Goal: Task Accomplishment & Management: Use online tool/utility

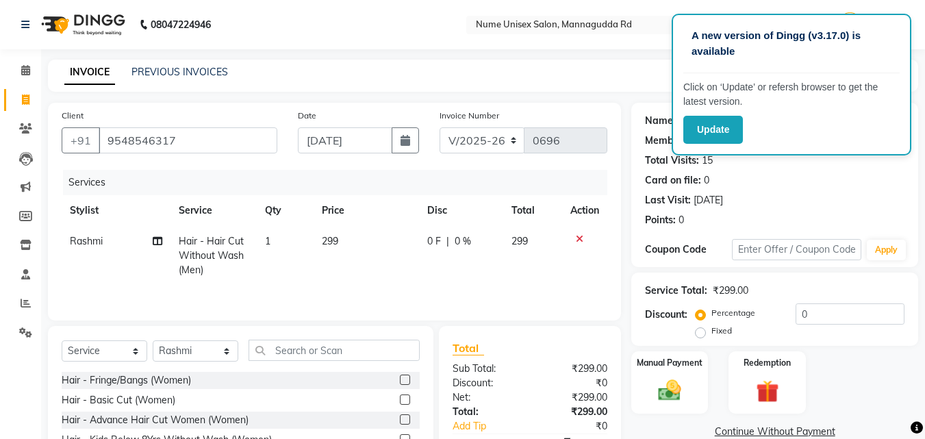
select select "7047"
select select "service"
select select "70403"
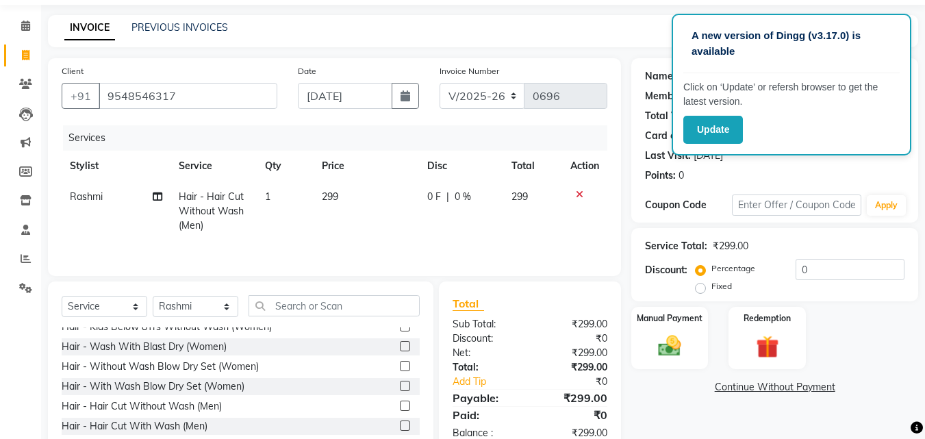
scroll to position [68, 0]
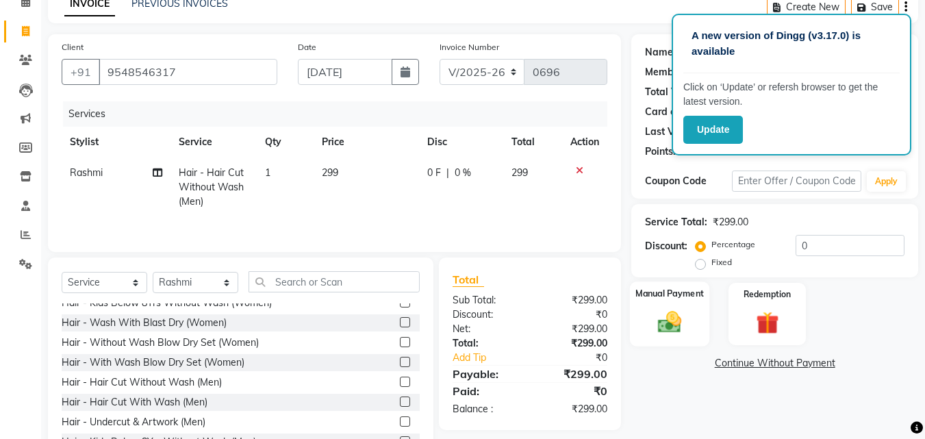
click at [643, 318] on div "Manual Payment" at bounding box center [670, 313] width 80 height 65
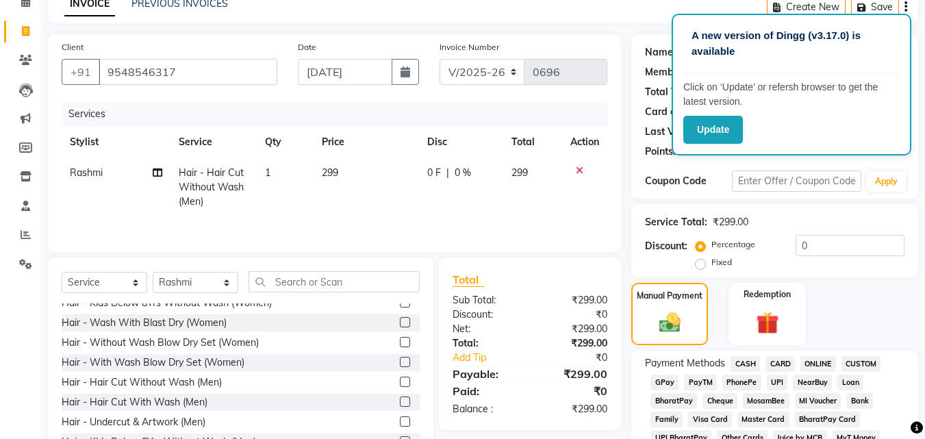
click at [746, 364] on span "CASH" at bounding box center [745, 364] width 29 height 16
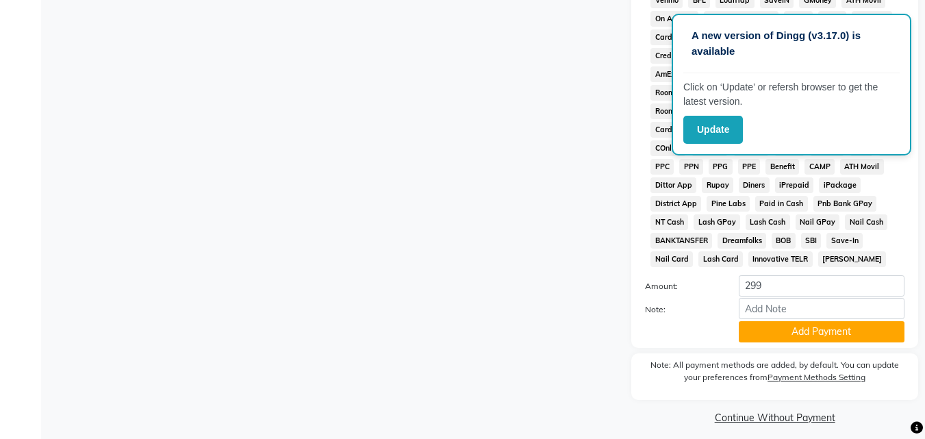
scroll to position [608, 0]
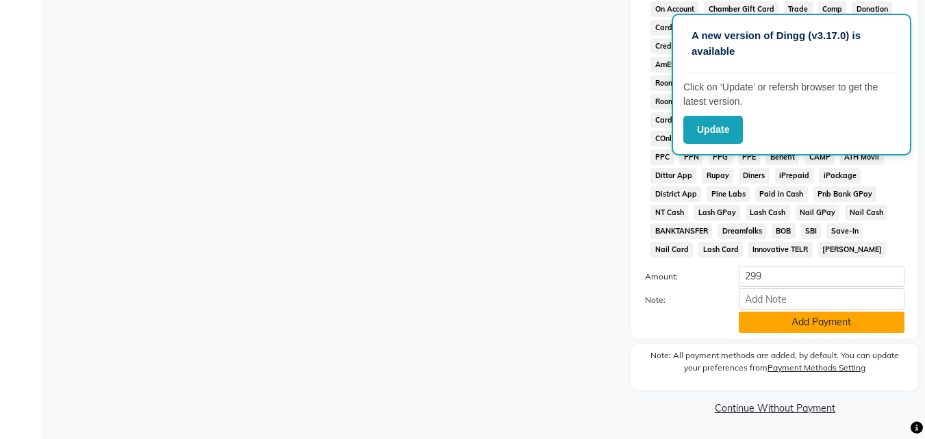
click at [829, 323] on button "Add Payment" at bounding box center [822, 322] width 166 height 21
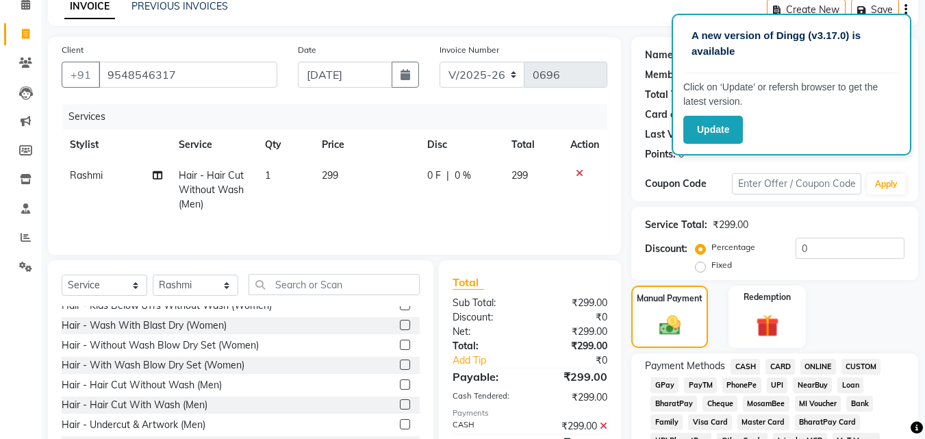
scroll to position [65, 0]
click at [725, 135] on button "Update" at bounding box center [713, 130] width 60 height 28
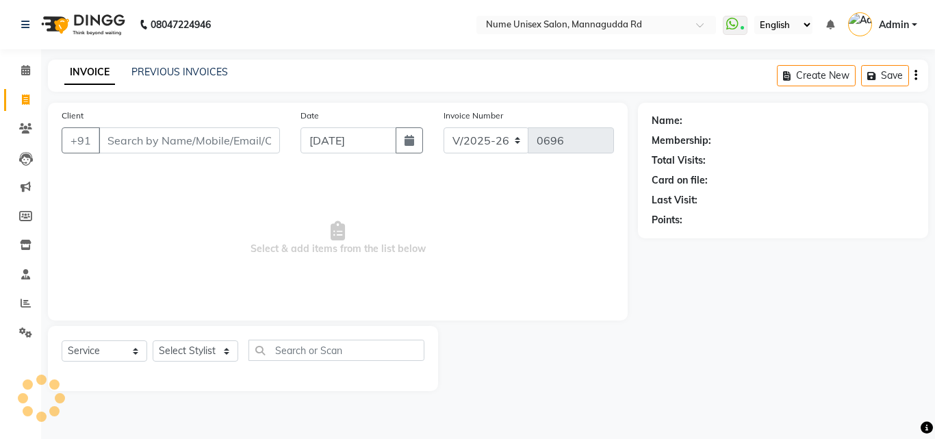
select select "7047"
select select "service"
click at [161, 67] on link "PREVIOUS INVOICES" at bounding box center [179, 72] width 97 height 12
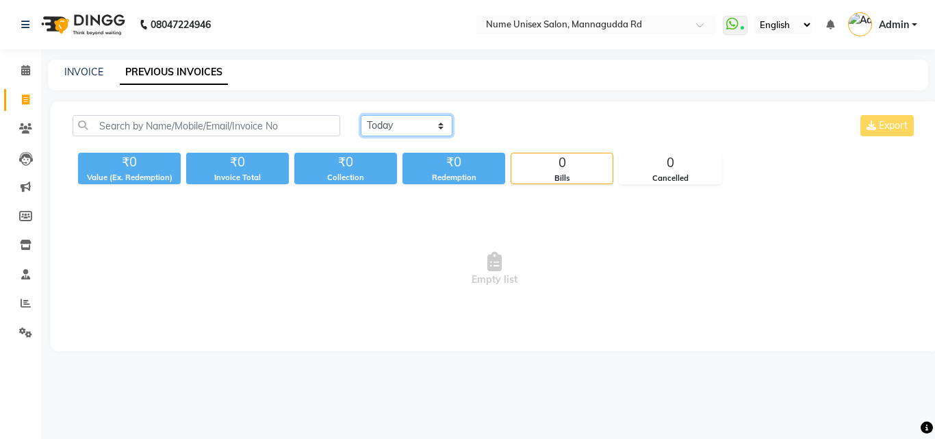
click at [432, 123] on select "[DATE] [DATE] Custom Range" at bounding box center [407, 125] width 92 height 21
select select "range"
click at [361, 115] on select "[DATE] [DATE] Custom Range" at bounding box center [407, 125] width 92 height 21
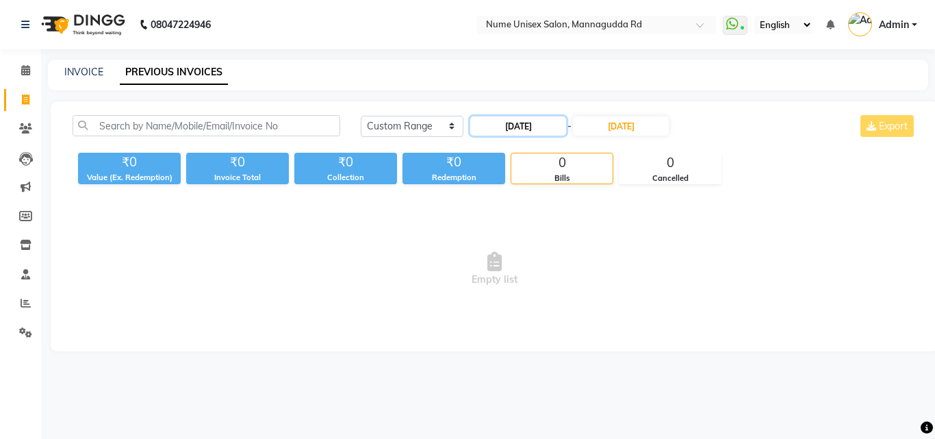
click at [566, 125] on input "[DATE]" at bounding box center [518, 125] width 96 height 19
select select "9"
select select "2025"
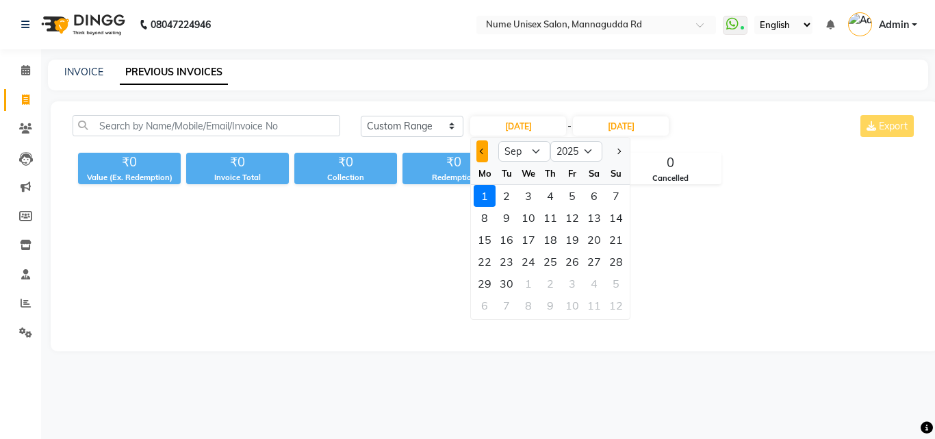
click at [486, 149] on button "Previous month" at bounding box center [483, 151] width 12 height 22
select select "8"
click at [571, 201] on div "1" at bounding box center [573, 196] width 22 height 22
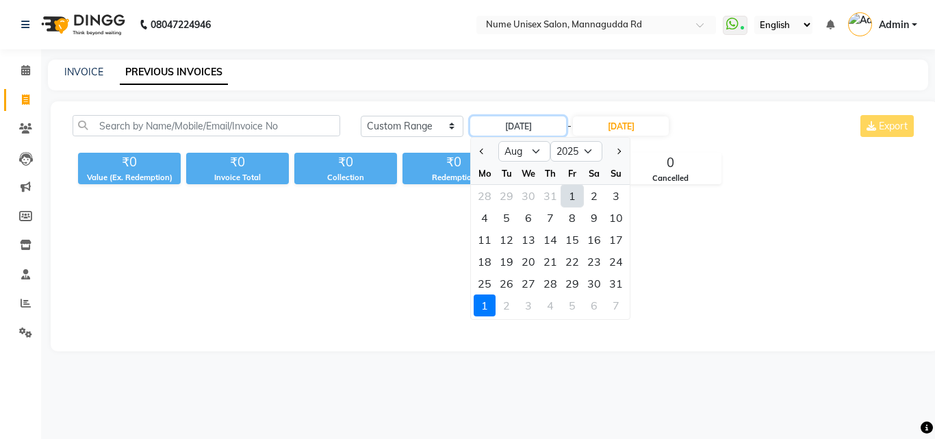
type input "[DATE]"
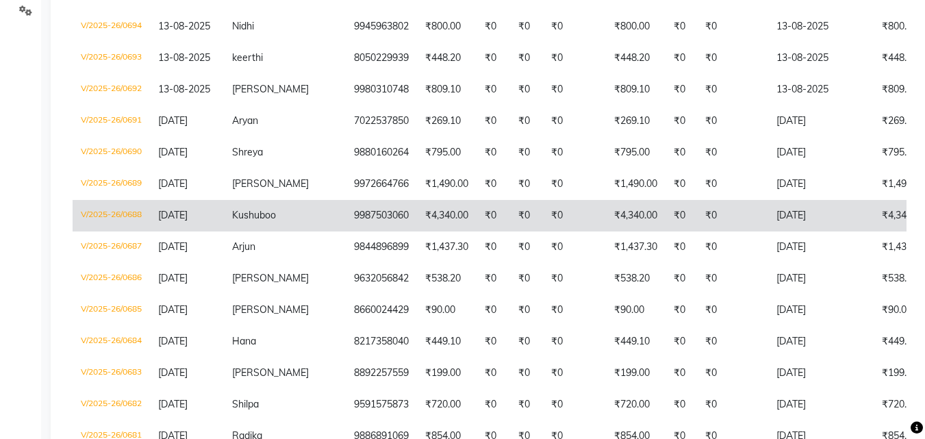
scroll to position [175, 0]
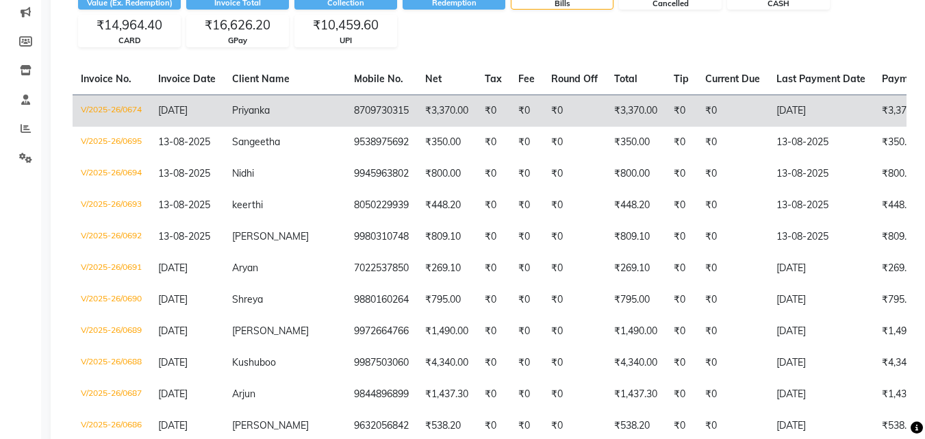
click at [124, 109] on td "V/2025-26/0674" at bounding box center [111, 111] width 77 height 32
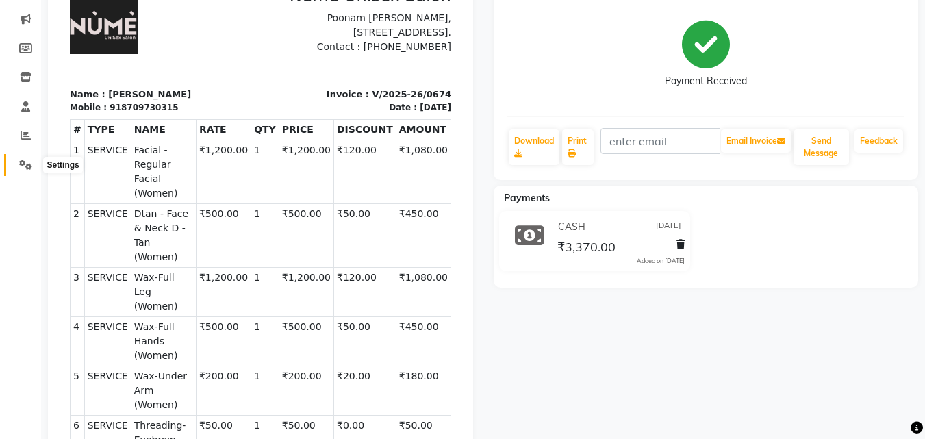
click at [25, 162] on icon at bounding box center [25, 165] width 13 height 10
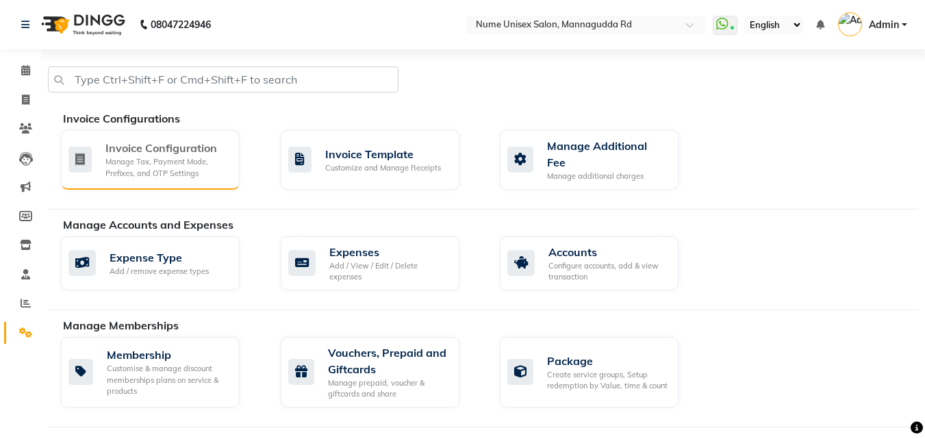
click at [143, 163] on div "Manage Tax, Payment Mode, Prefixes, and OTP Settings" at bounding box center [166, 167] width 123 height 23
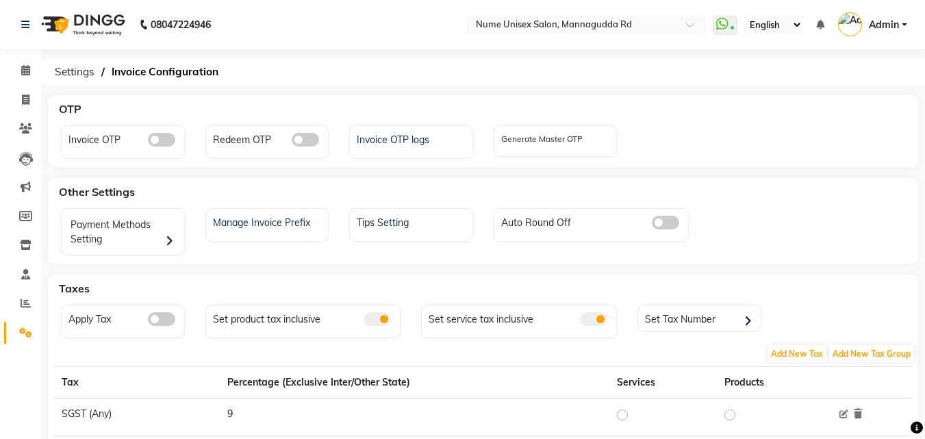
click at [151, 318] on span at bounding box center [161, 319] width 27 height 14
click at [148, 321] on input "checkbox" at bounding box center [148, 321] width 0 height 0
click at [28, 96] on icon at bounding box center [26, 100] width 8 height 10
select select "service"
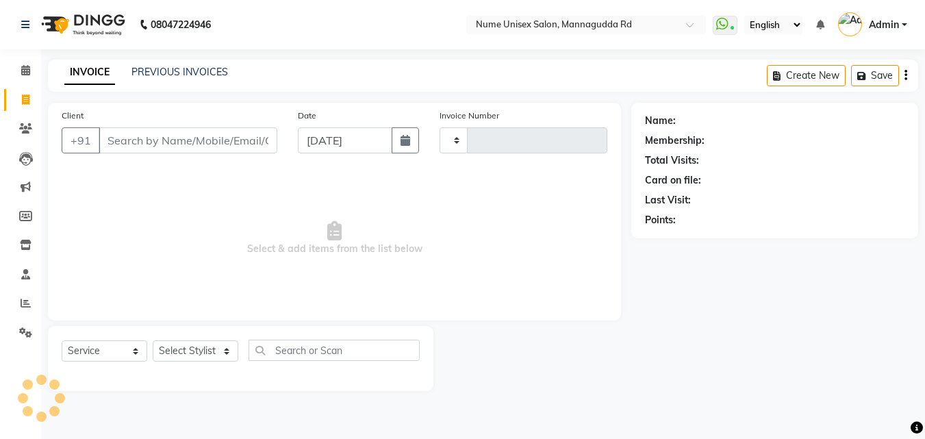
type input "0696"
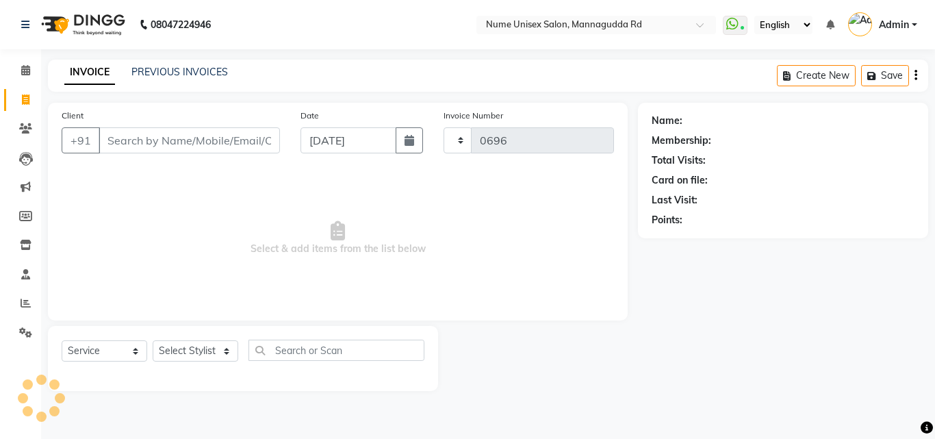
select select "7047"
click at [237, 142] on input "Client" at bounding box center [189, 140] width 181 height 26
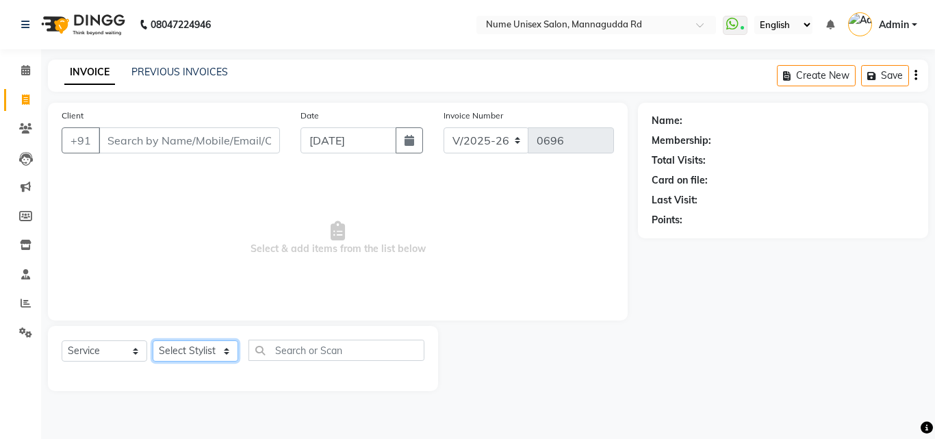
click at [223, 353] on select "Select Stylist Admin Arman Deepa Mangar Jayashree S Lisha Patel Mohd Muzahir Al…" at bounding box center [196, 350] width 86 height 21
select select "61523"
click at [153, 340] on select "Select Stylist Admin Arman Deepa Mangar Jayashree S Lisha Patel Mohd Muzahir Al…" at bounding box center [196, 350] width 86 height 21
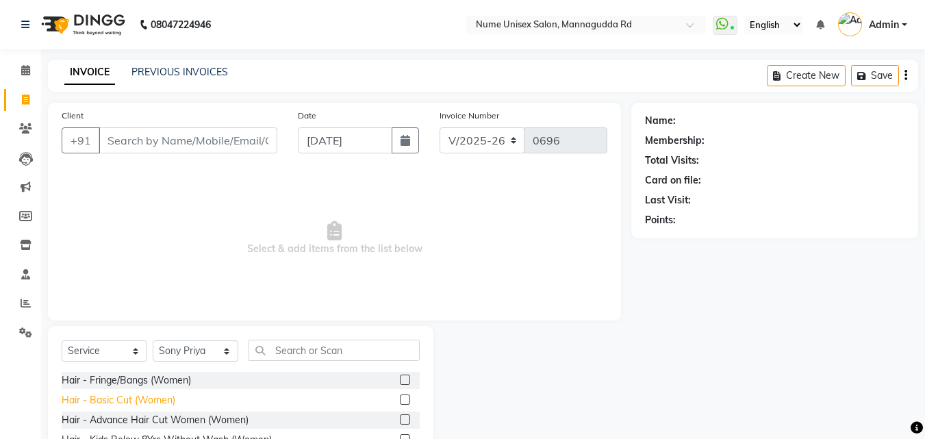
click at [126, 401] on div "Hair - Basic Cut (Women)" at bounding box center [119, 400] width 114 height 14
checkbox input "false"
